Goal: Check status: Check status

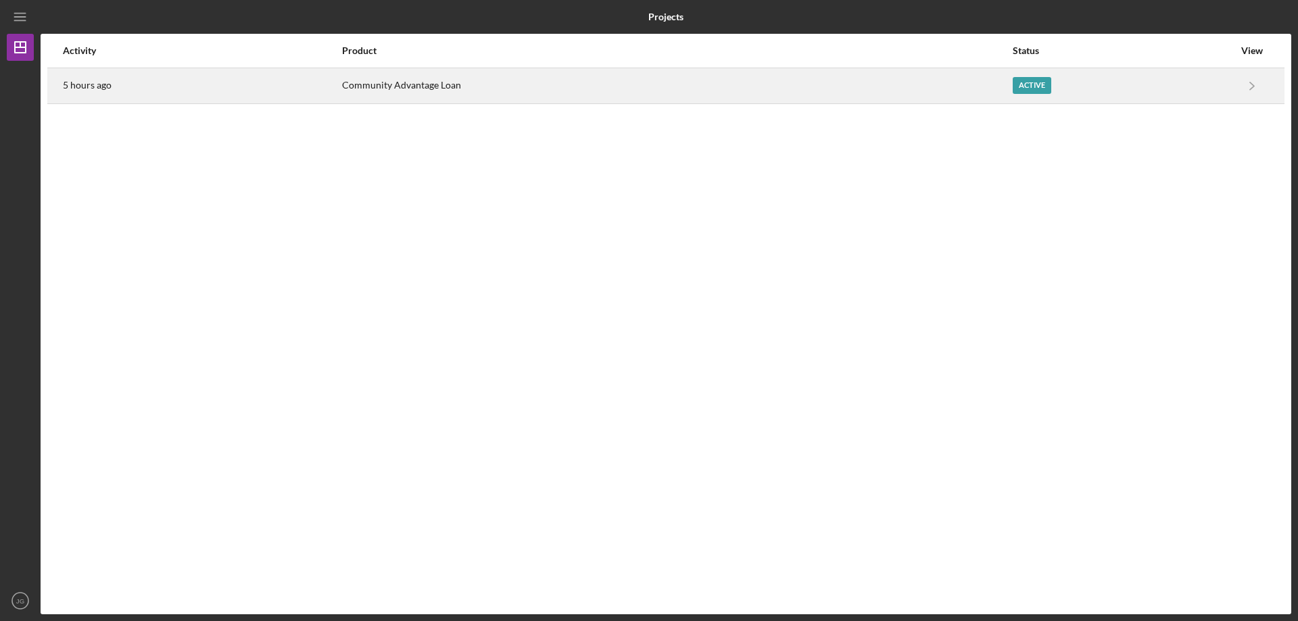
click at [1060, 78] on div "Active" at bounding box center [1123, 86] width 221 height 34
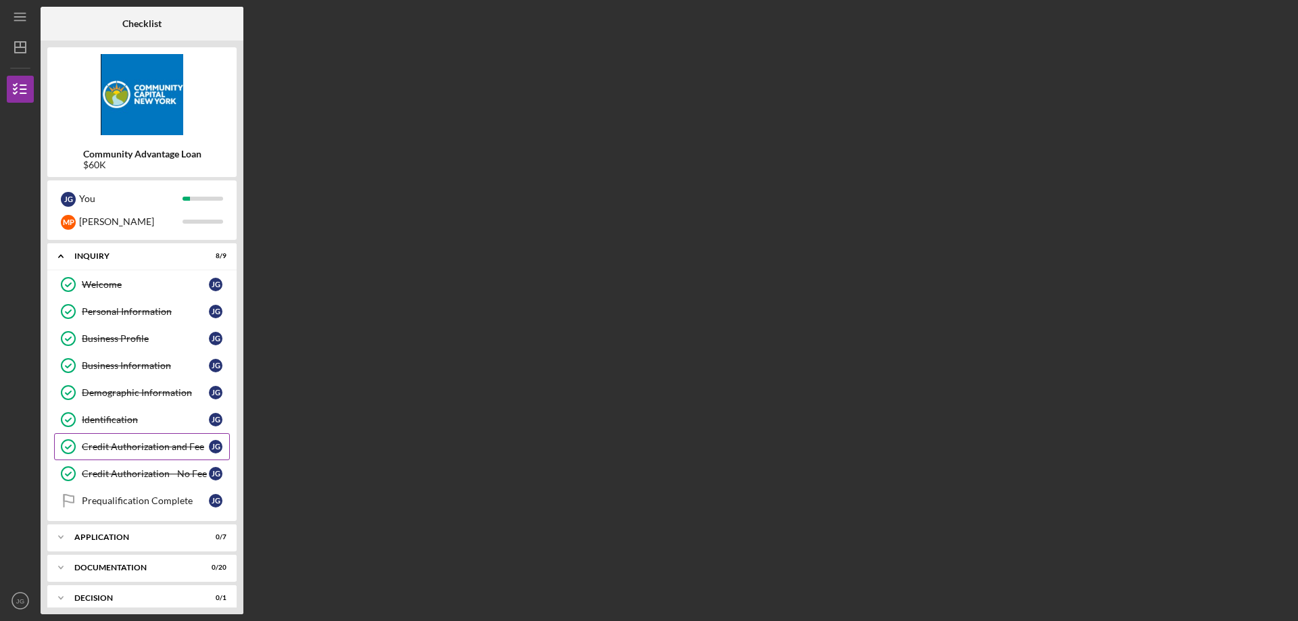
scroll to position [72, 0]
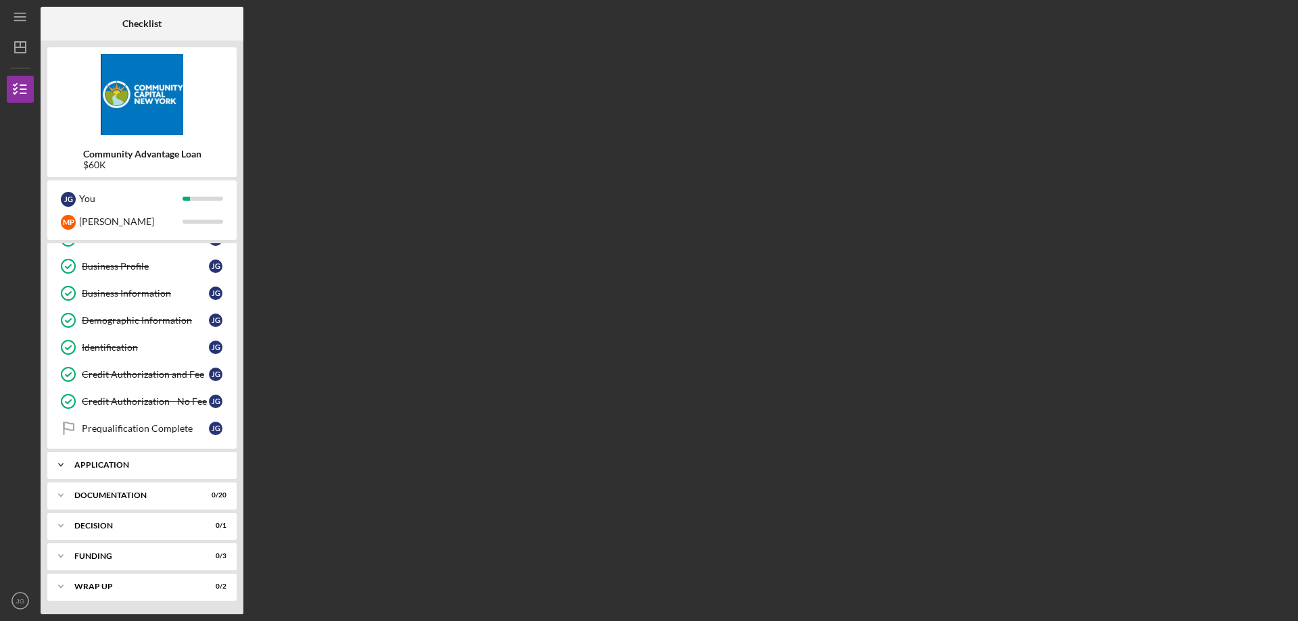
click at [111, 473] on div "Icon/Expander Application 0 / 7" at bounding box center [141, 465] width 189 height 27
